Goal: Check status: Check status

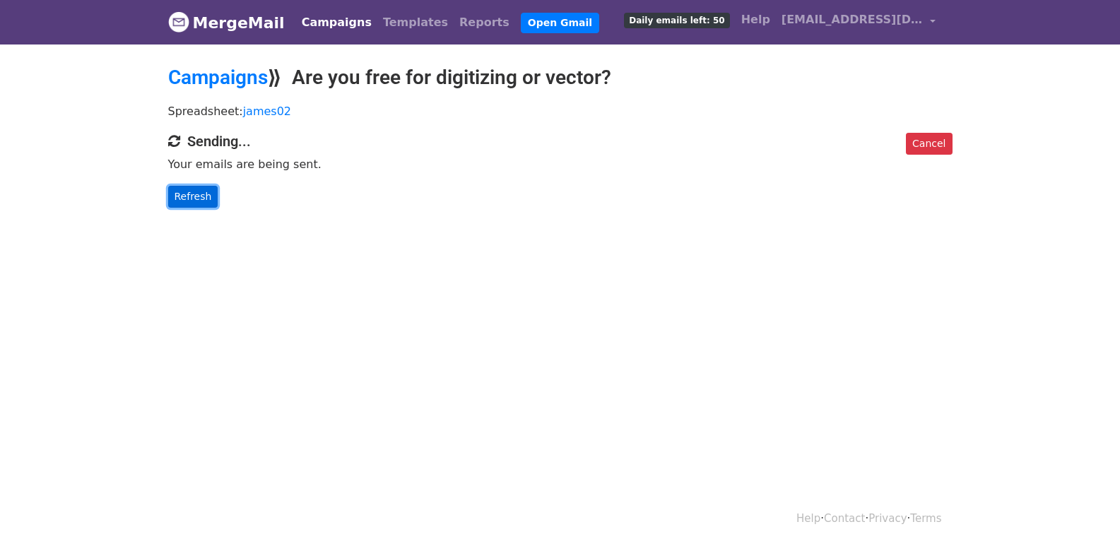
click at [187, 199] on link "Refresh" at bounding box center [193, 197] width 50 height 22
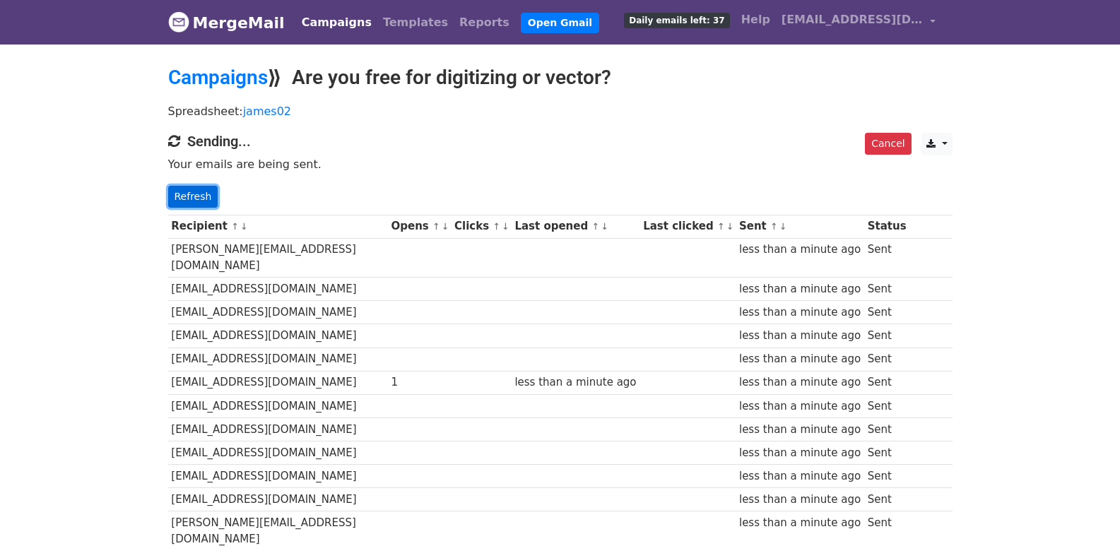
click at [191, 196] on link "Refresh" at bounding box center [193, 197] width 50 height 22
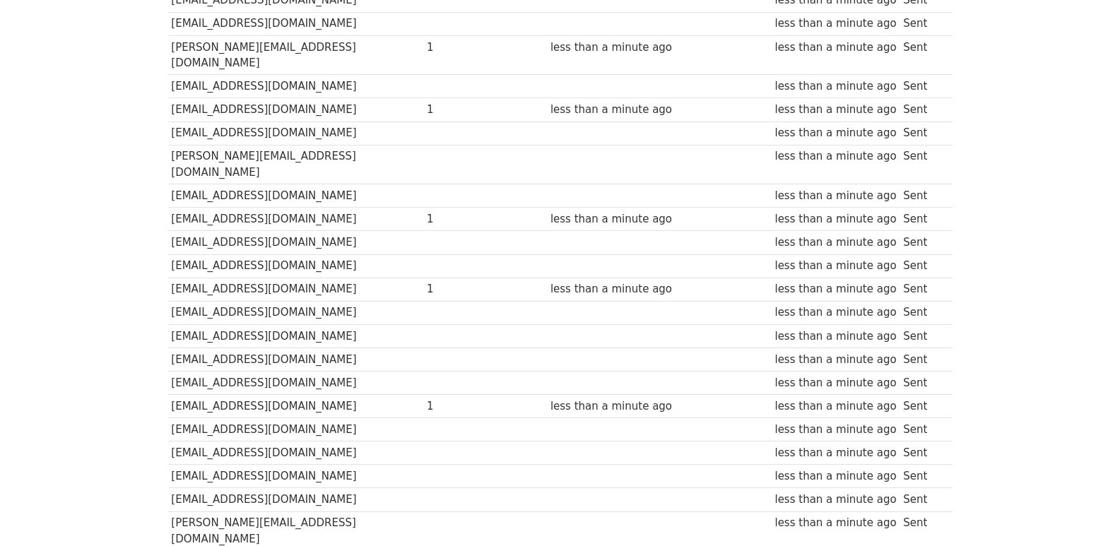
scroll to position [983, 0]
